Goal: Participate in discussion: Engage in conversation with other users on a specific topic

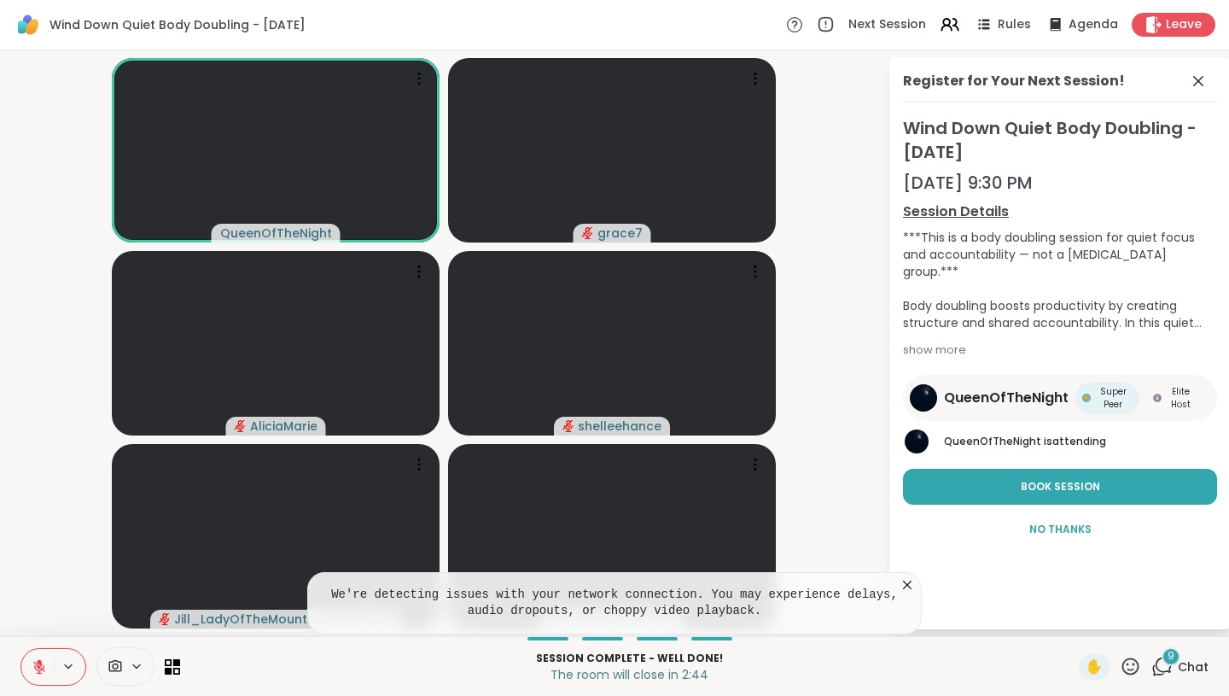
click at [34, 657] on button at bounding box center [37, 667] width 32 height 36
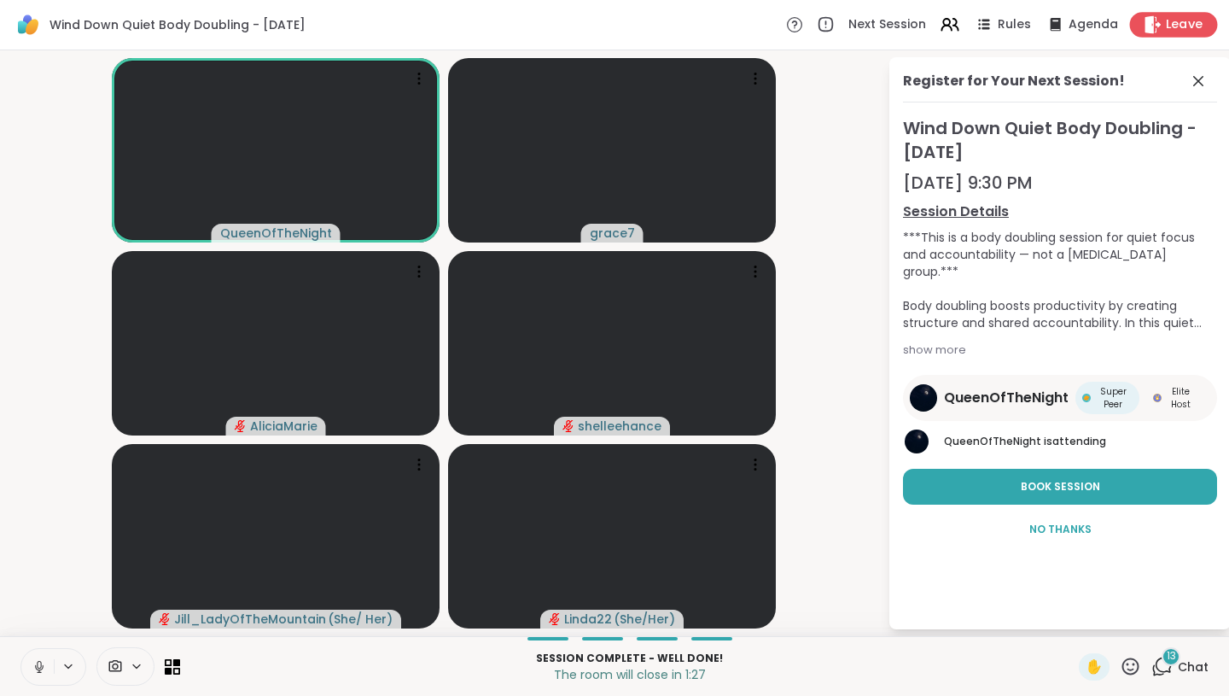
click at [1168, 23] on span "Leave" at bounding box center [1185, 25] width 38 height 18
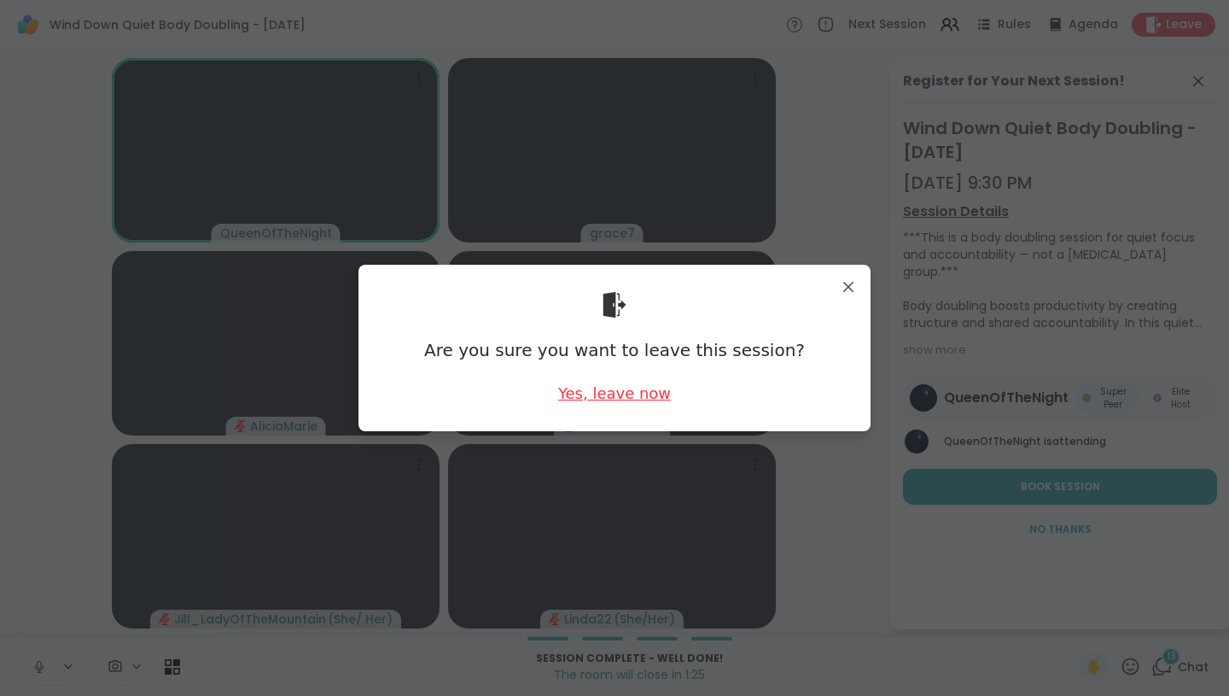
click at [613, 392] on div "Yes, leave now" at bounding box center [614, 392] width 113 height 21
